Goal: Check status: Check status

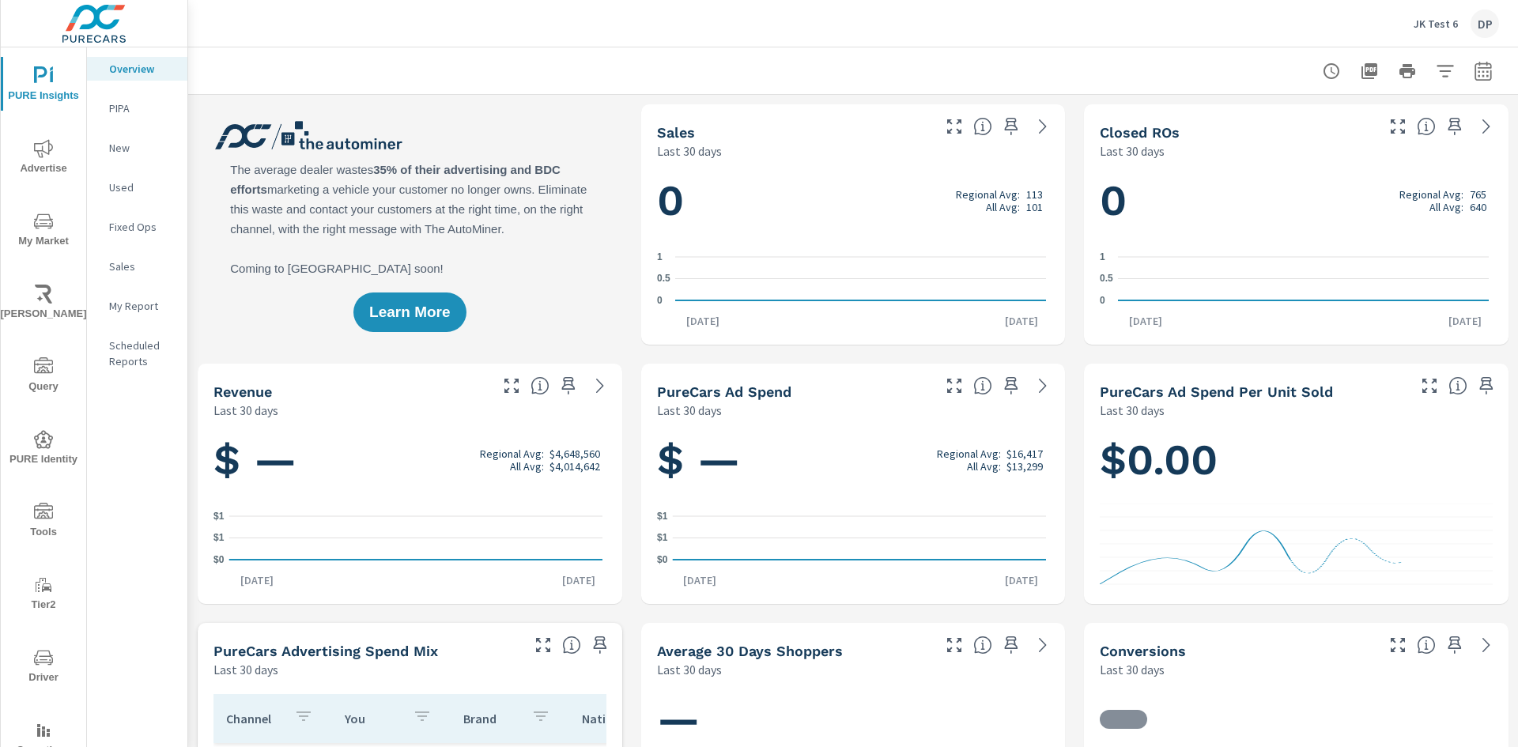
scroll to position [1, 0]
click at [42, 734] on rect "nav menu" at bounding box center [43, 733] width 3 height 6
